Goal: Task Accomplishment & Management: Complete application form

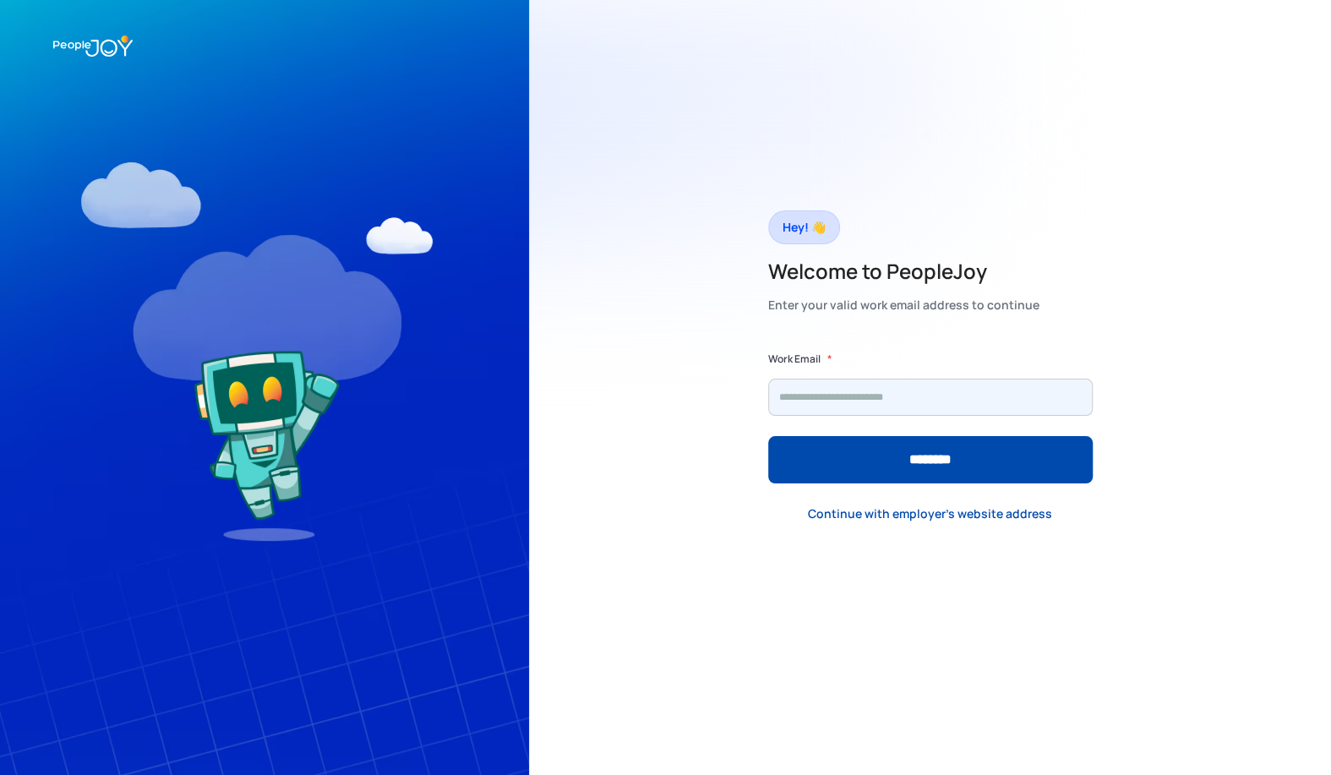
click at [853, 395] on input "Form" at bounding box center [930, 396] width 324 height 37
type input "**********"
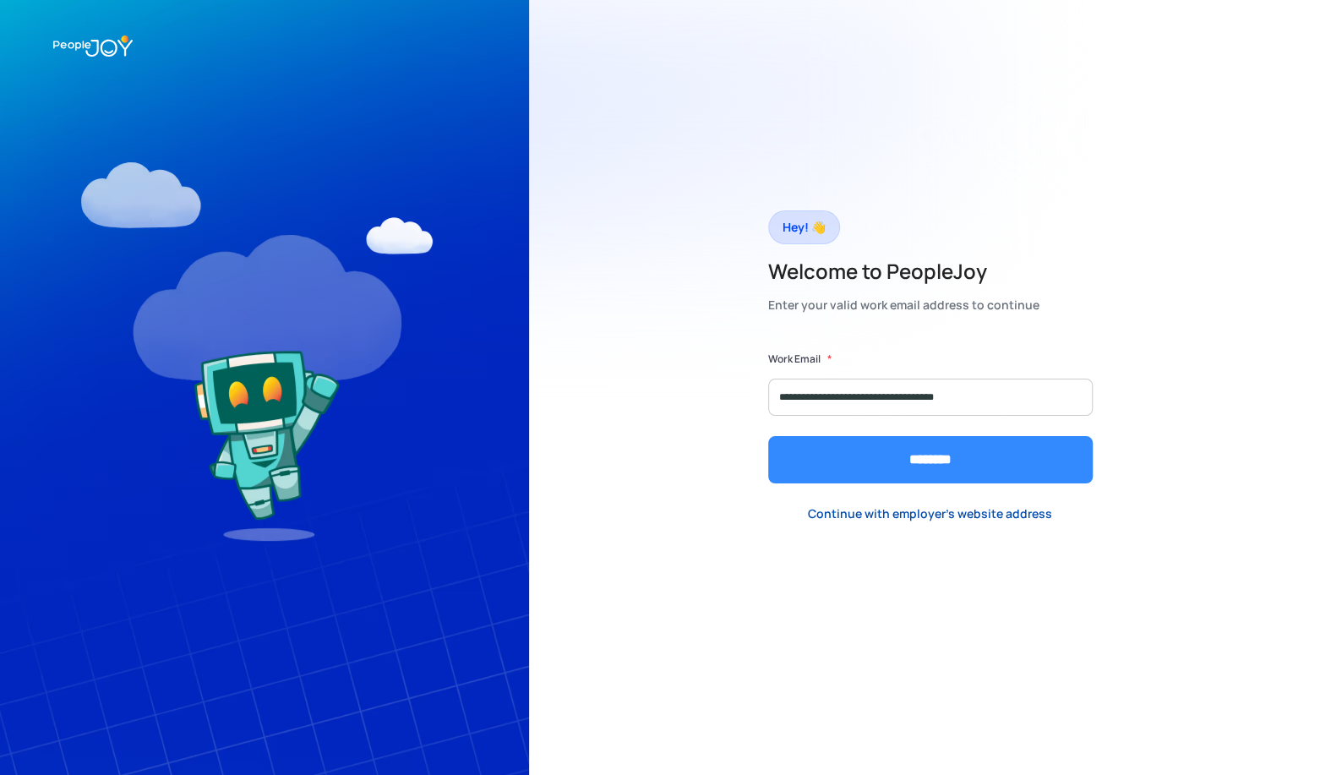
click at [885, 471] on input "********" at bounding box center [930, 459] width 324 height 47
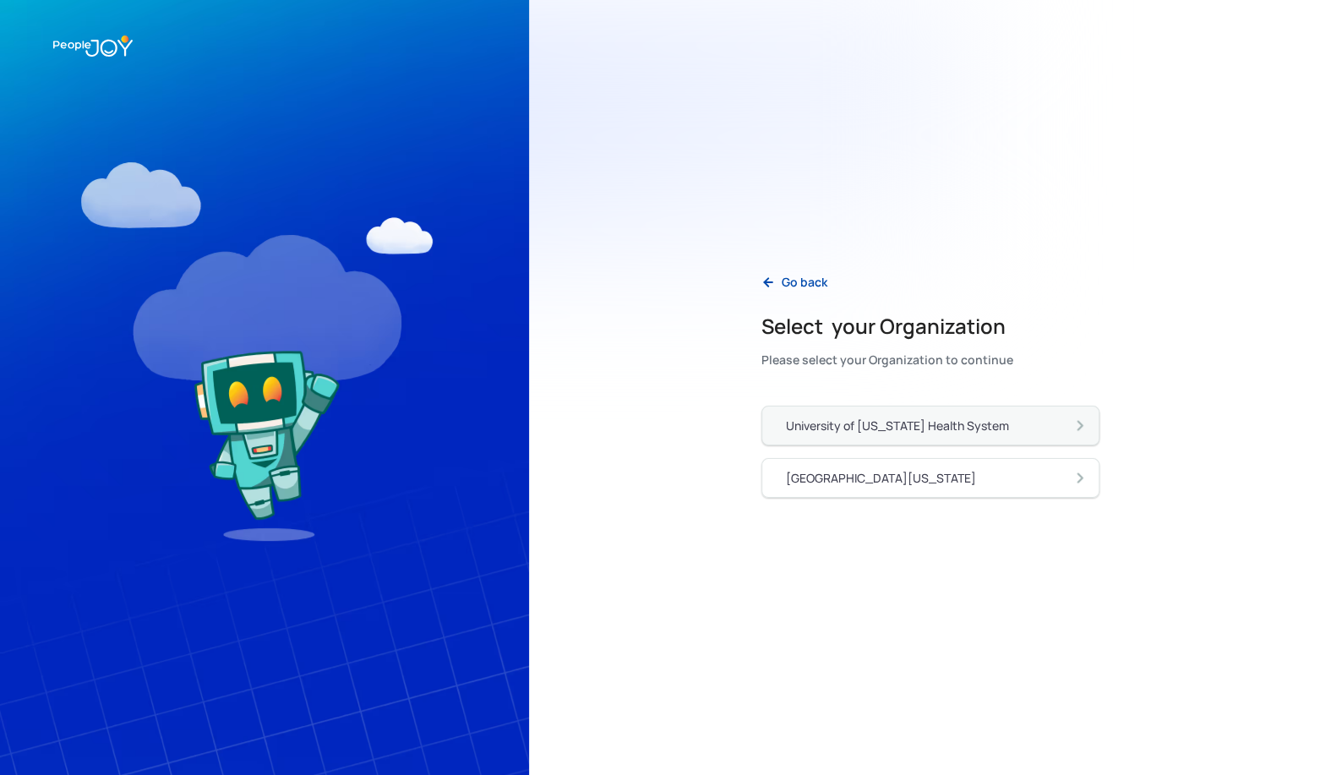
click at [911, 411] on link "University of [US_STATE] Health System" at bounding box center [930, 426] width 338 height 40
